Goal: Find specific page/section: Find specific page/section

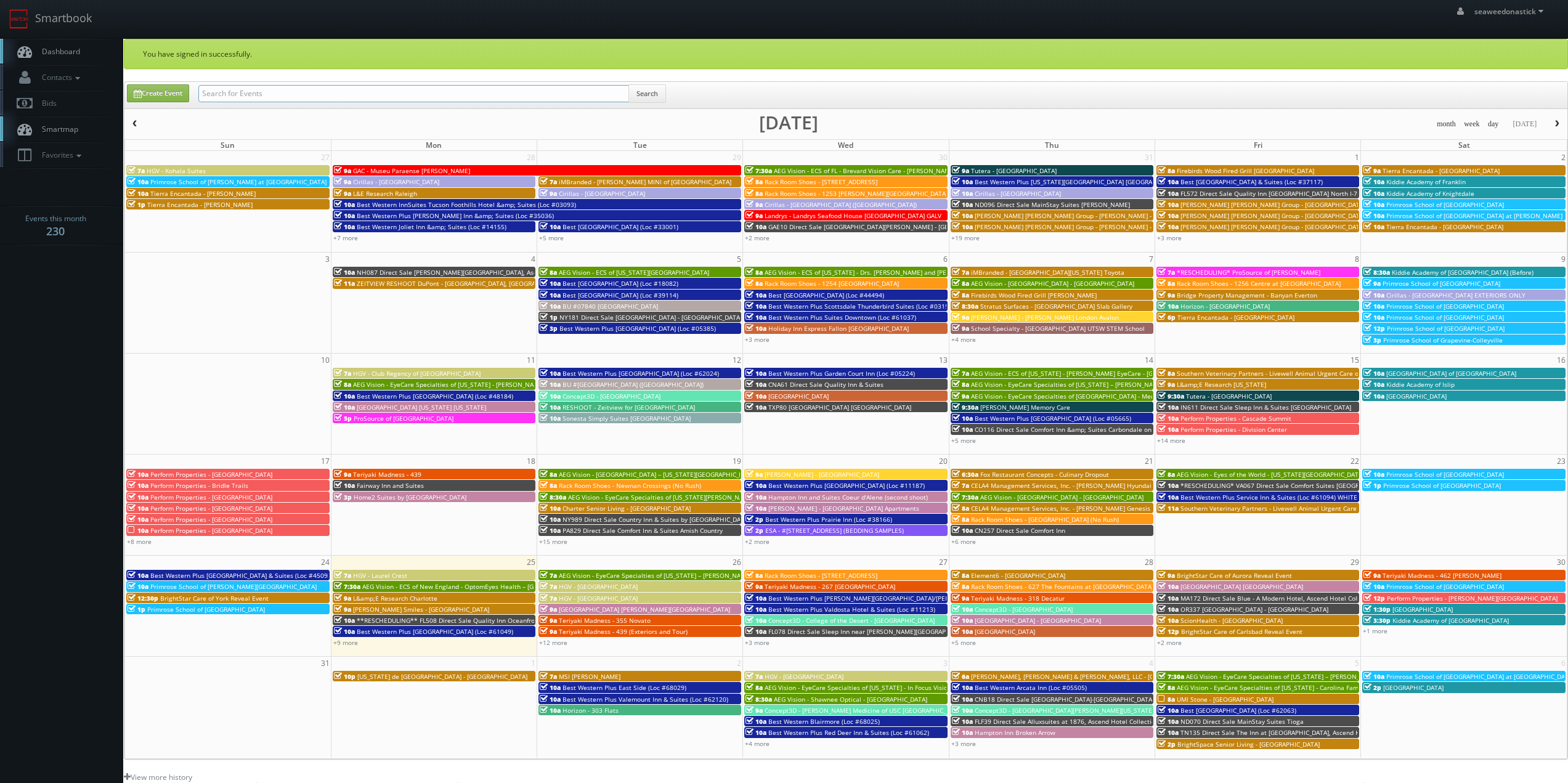
click at [245, 93] on input "text" at bounding box center [414, 93] width 431 height 17
paste input "(07-21-25) WI113 Direct Sale Sleep Inn & Suites"
drag, startPoint x: 243, startPoint y: 96, endPoint x: 145, endPoint y: 99, distance: 98.0
click at [145, 99] on div "Create Event (07-21-25) WI113 Direct Sale Sleep Inn & Suites Search" at bounding box center [847, 96] width 1459 height 24
type input "WI113 Direct Sale Sleep Inn & Suites"
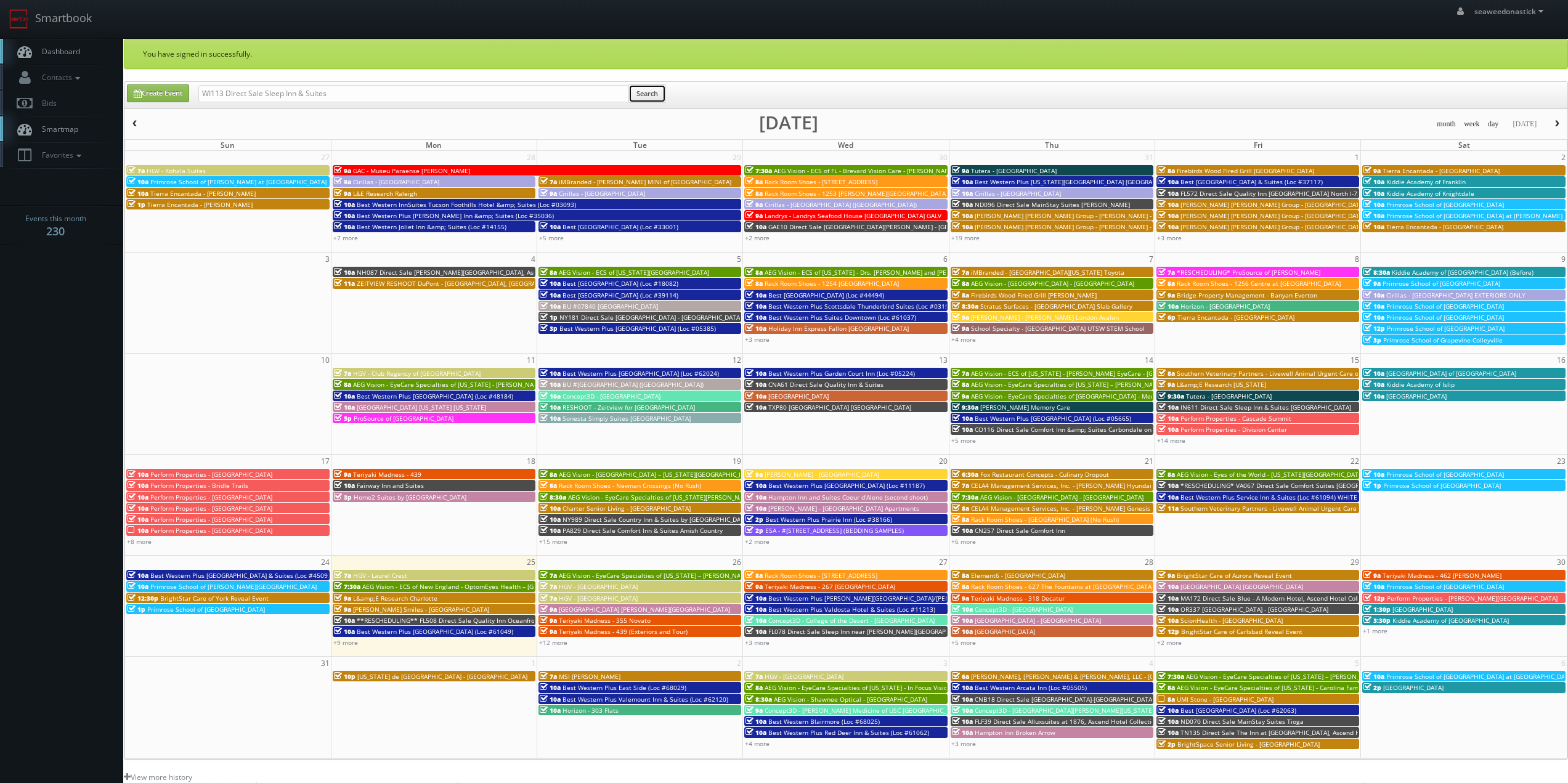
click at [664, 94] on button "Search" at bounding box center [647, 93] width 38 height 19
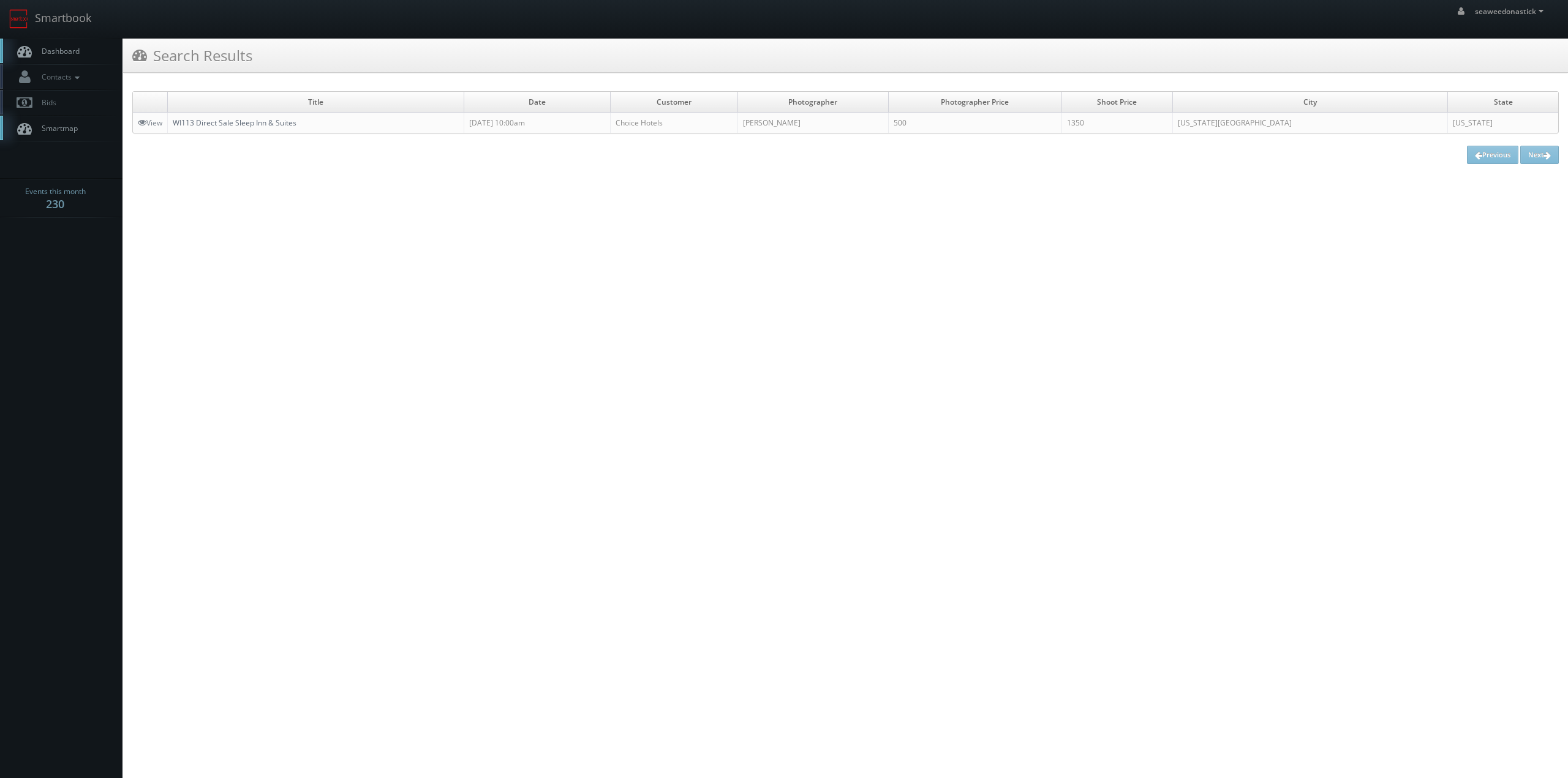
click at [243, 120] on link "WI113 Direct Sale Sleep Inn & Suites" at bounding box center [234, 123] width 123 height 10
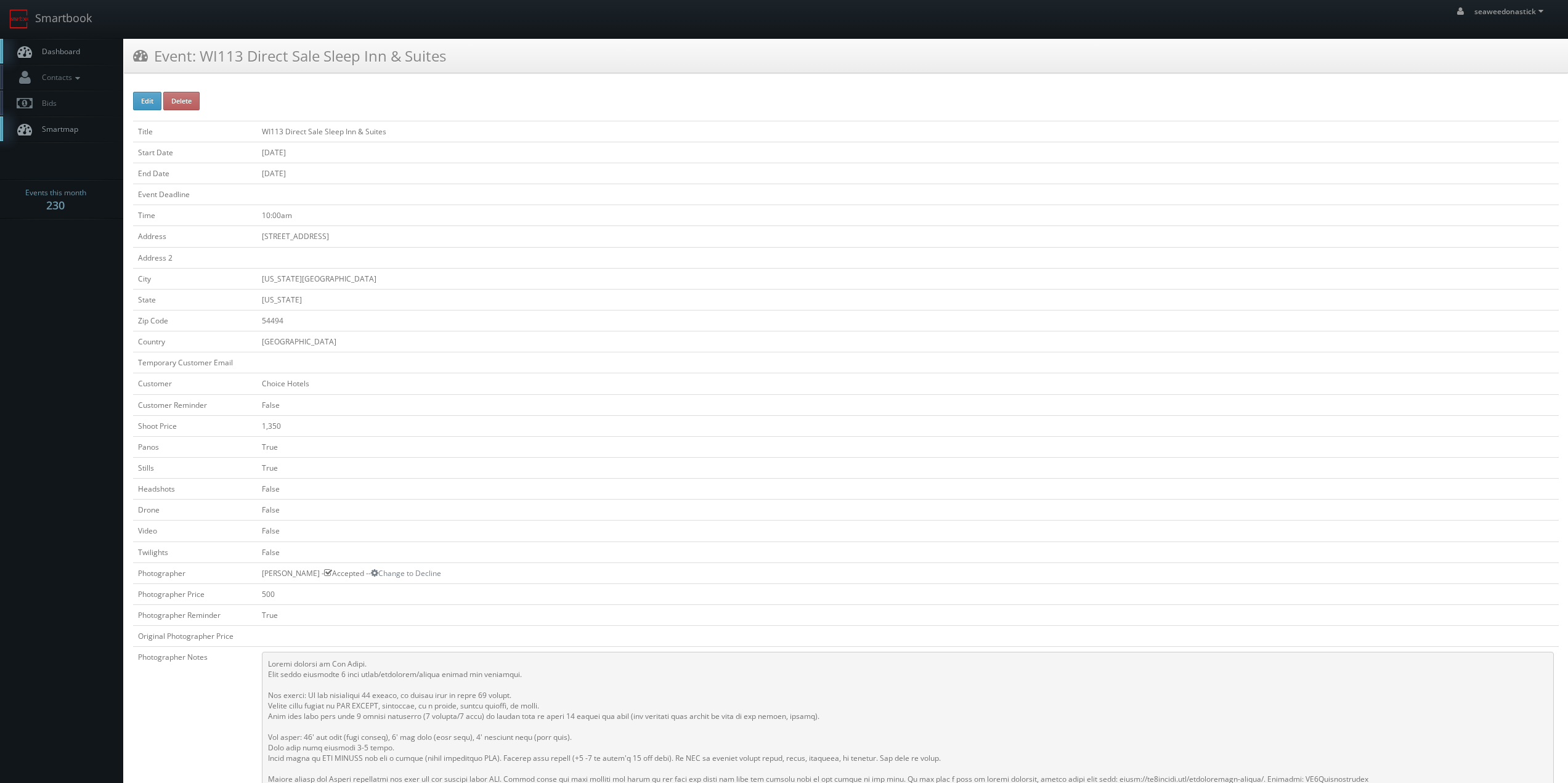
scroll to position [62, 0]
